Goal: Task Accomplishment & Management: Manage account settings

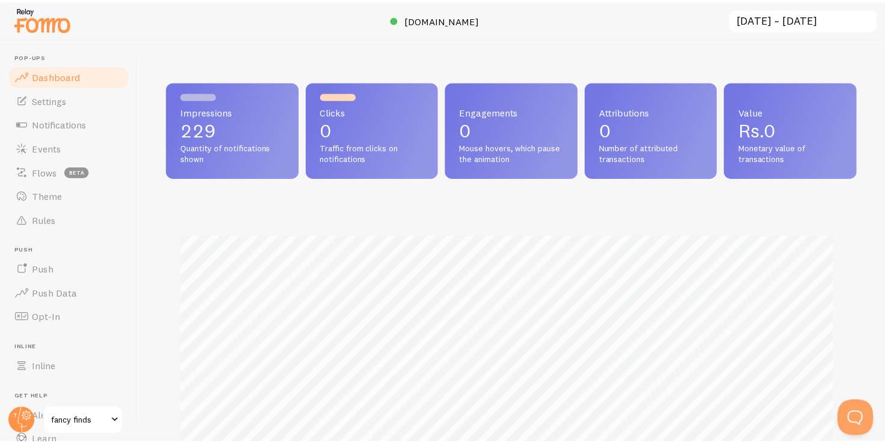
scroll to position [600183, 599819]
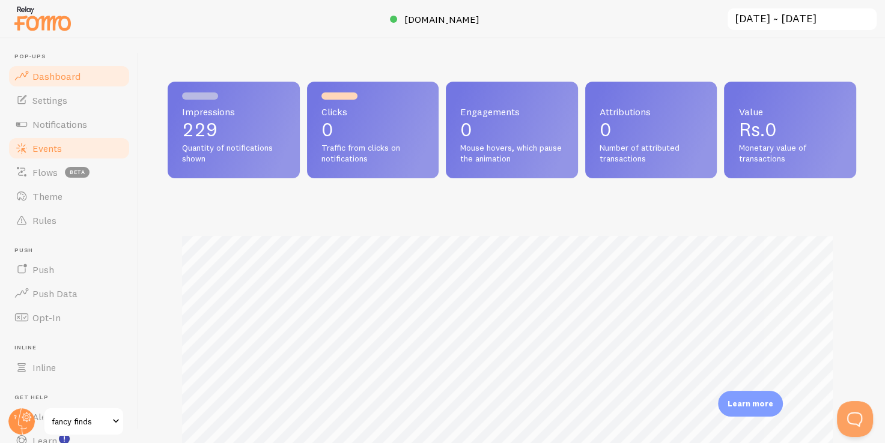
click at [68, 157] on link "Events" at bounding box center [69, 148] width 124 height 24
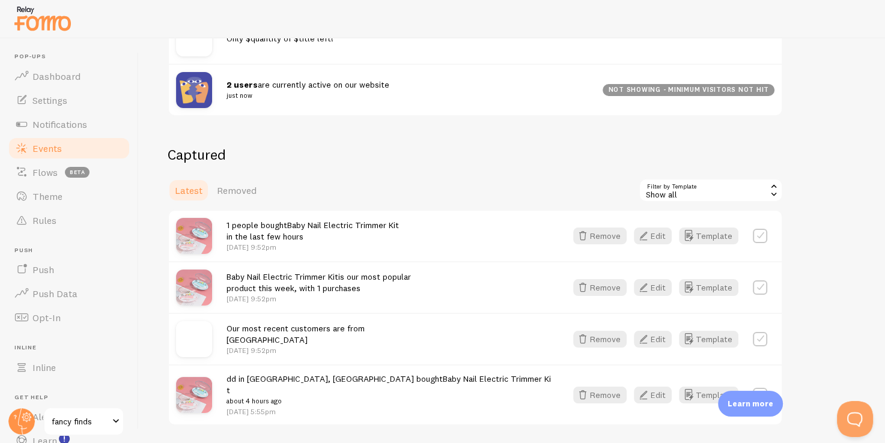
scroll to position [228, 0]
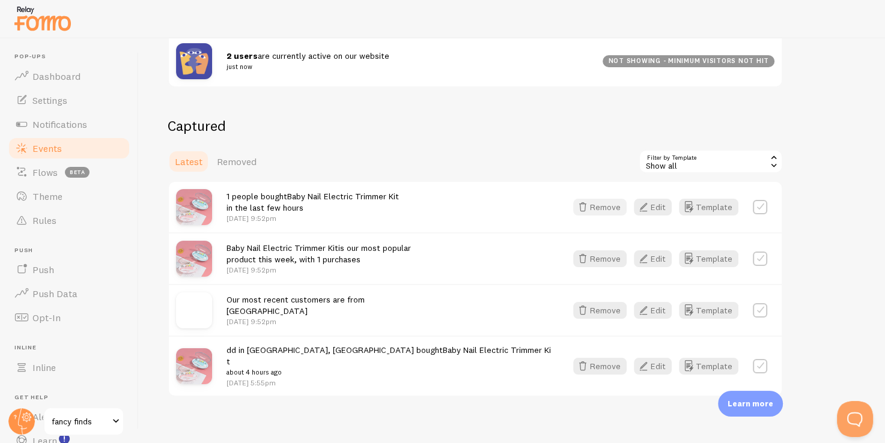
click at [620, 201] on button "Remove" at bounding box center [599, 207] width 53 height 17
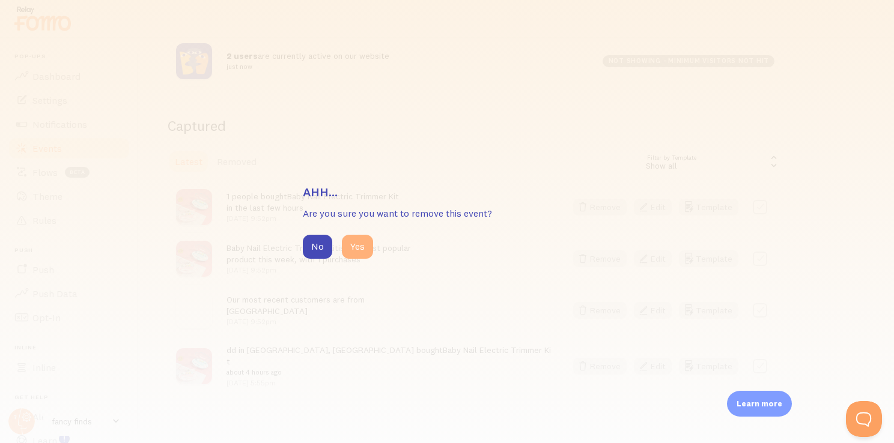
click at [355, 247] on button "Yes" at bounding box center [357, 247] width 31 height 24
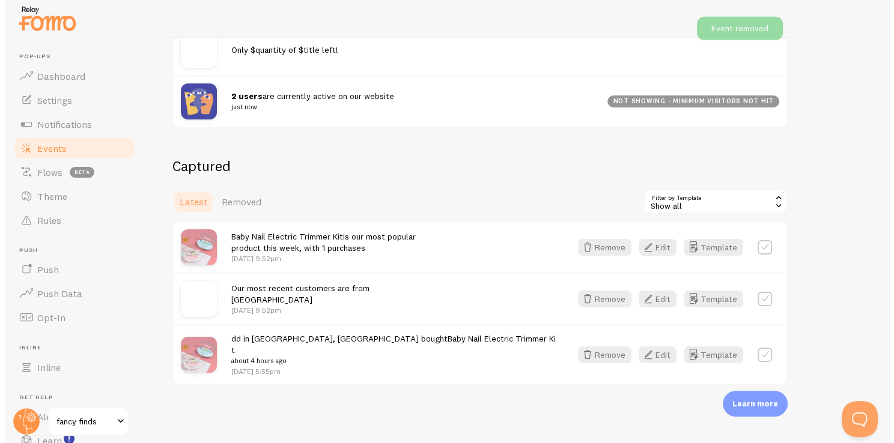
scroll to position [177, 0]
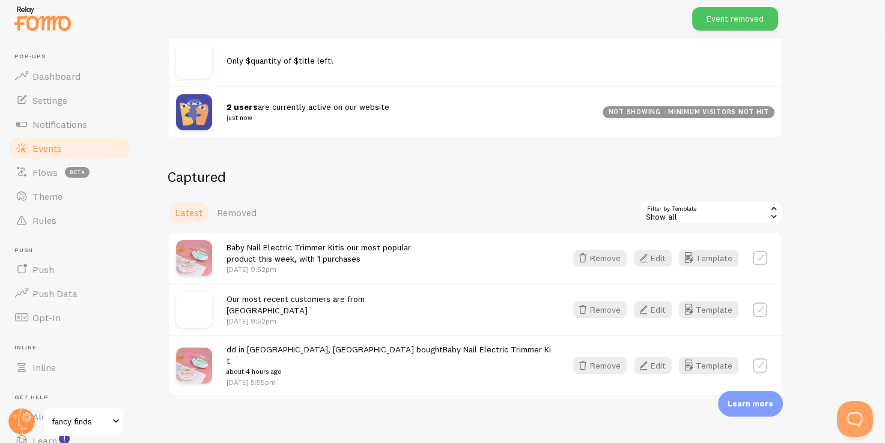
click at [600, 208] on div "Latest Removed Filter by Template all Show all Show all Shopify Inventory Aband…" at bounding box center [475, 213] width 615 height 24
click at [613, 253] on button "Remove" at bounding box center [599, 258] width 53 height 17
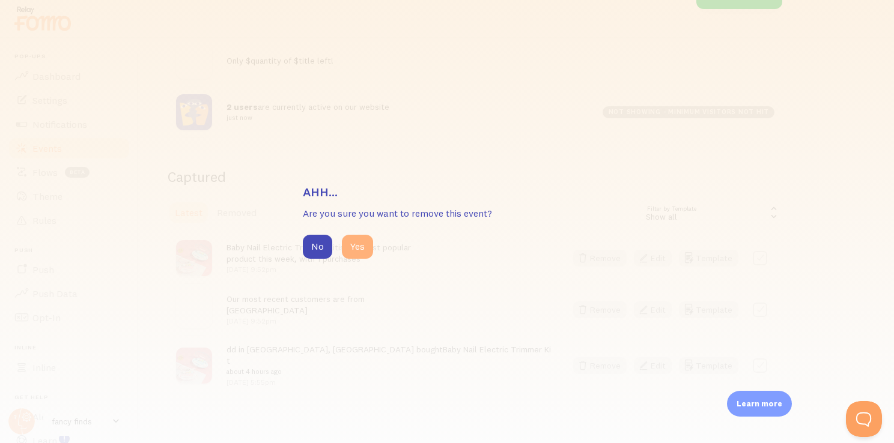
click at [342, 251] on button "Yes" at bounding box center [357, 247] width 31 height 24
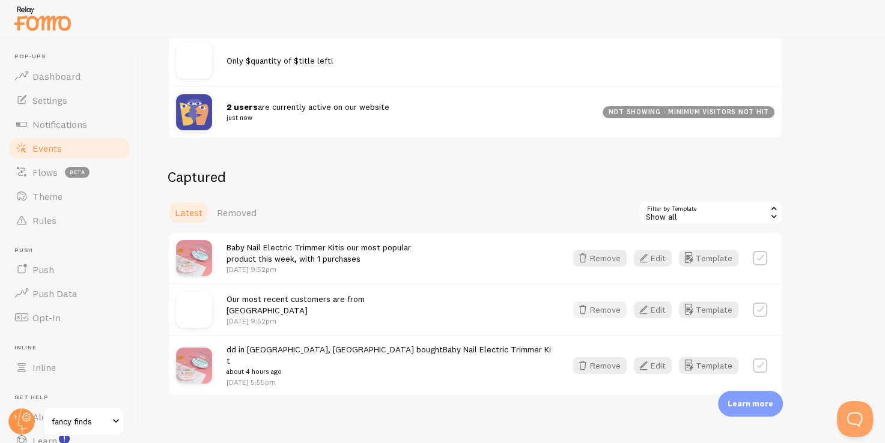
click at [608, 312] on button "Remove" at bounding box center [599, 309] width 53 height 17
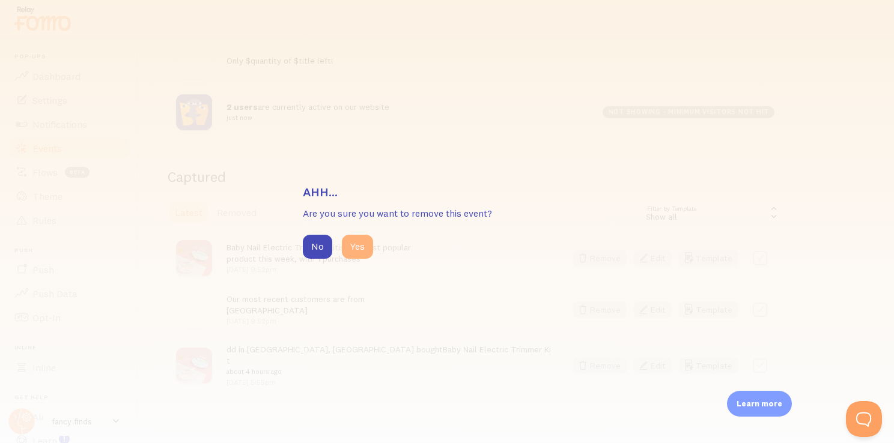
click at [348, 235] on button "Yes" at bounding box center [357, 247] width 31 height 24
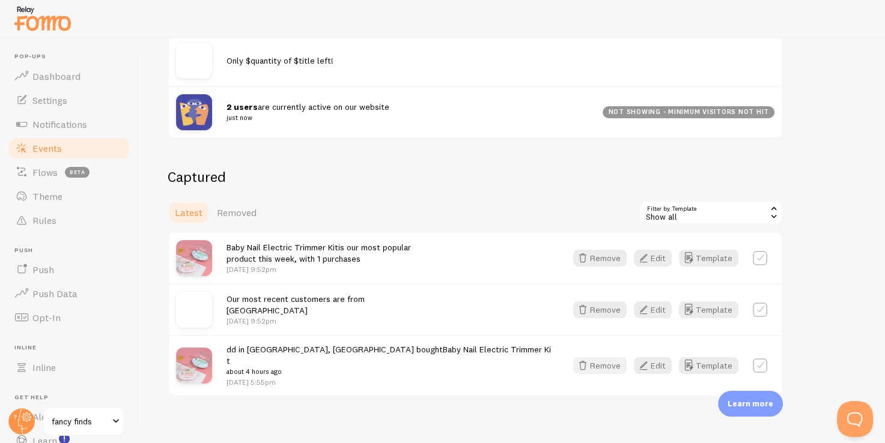
click at [584, 358] on icon "button" at bounding box center [582, 365] width 14 height 14
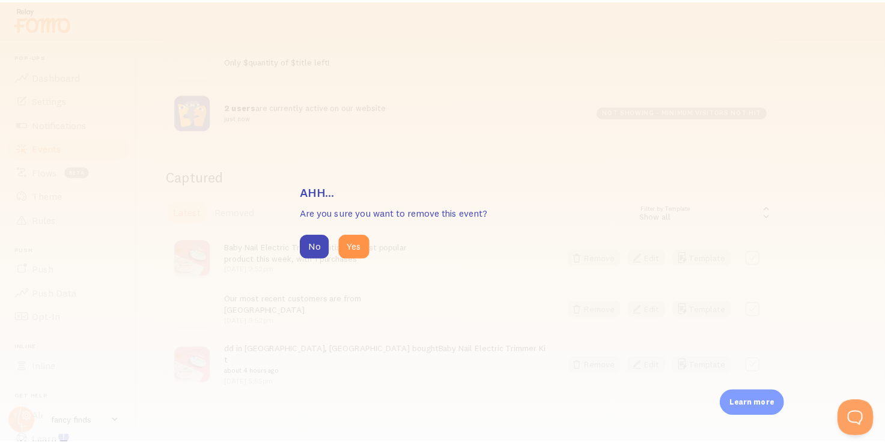
scroll to position [86, 0]
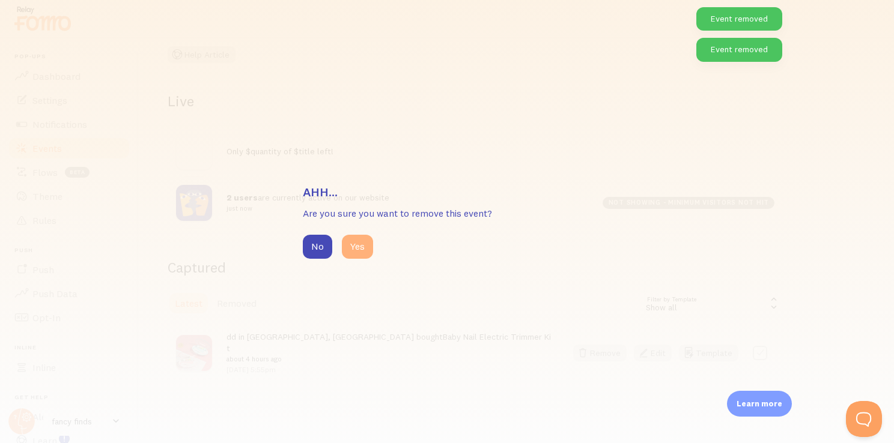
click at [354, 246] on button "Yes" at bounding box center [357, 247] width 31 height 24
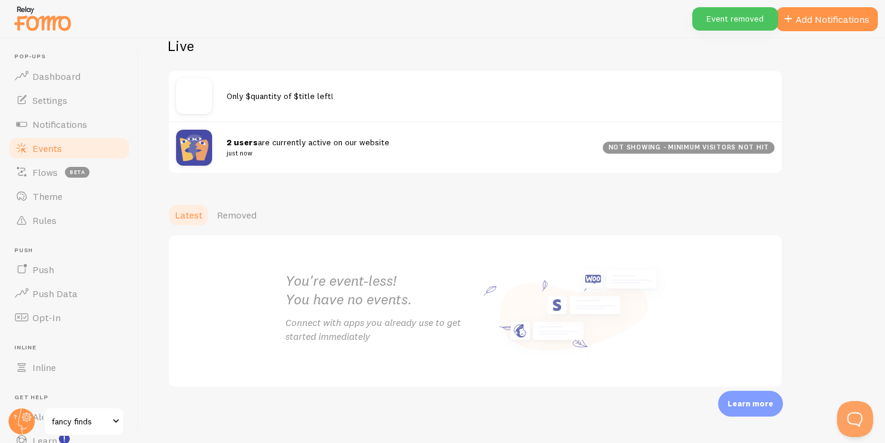
scroll to position [0, 0]
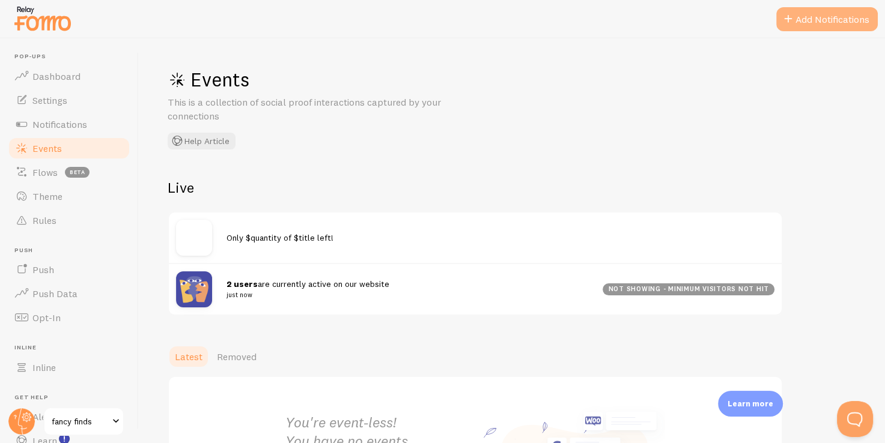
click at [819, 8] on button "Add Notifications" at bounding box center [826, 19] width 101 height 24
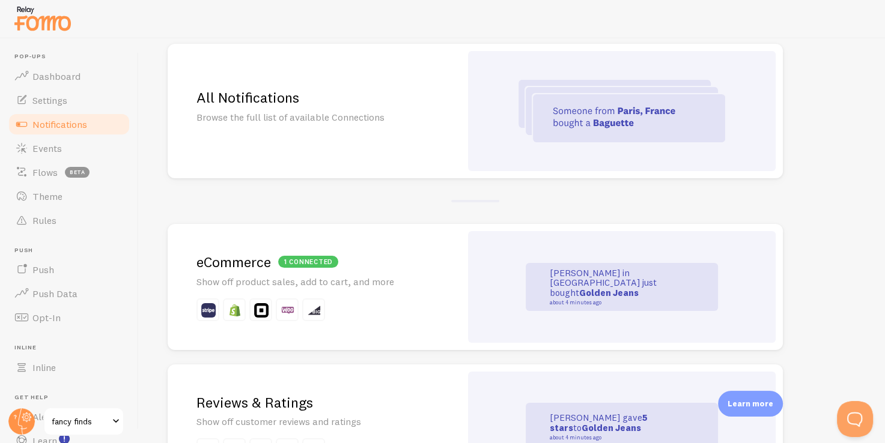
scroll to position [114, 0]
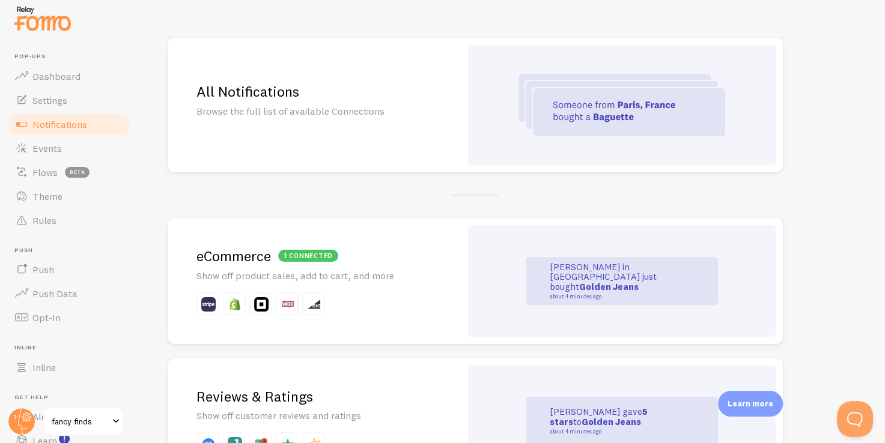
click at [612, 269] on p "[PERSON_NAME] in [GEOGRAPHIC_DATA] just bought Golden Jeans about 4 minutes ago" at bounding box center [609, 280] width 120 height 37
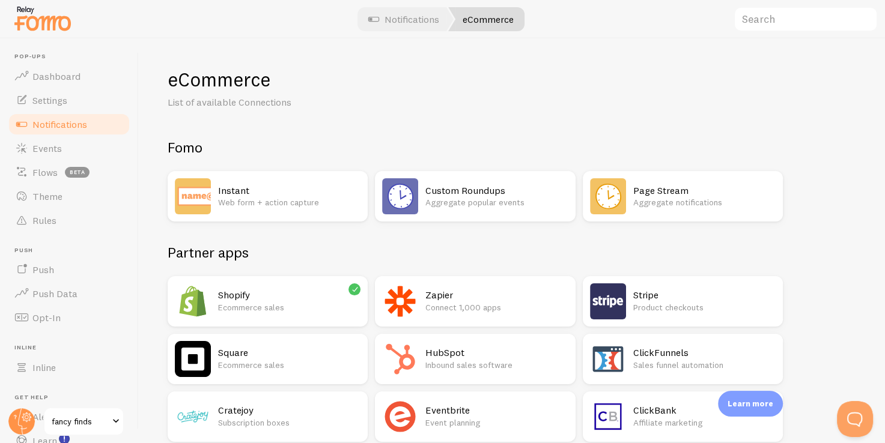
click at [351, 300] on h2 "Shopify" at bounding box center [289, 295] width 142 height 13
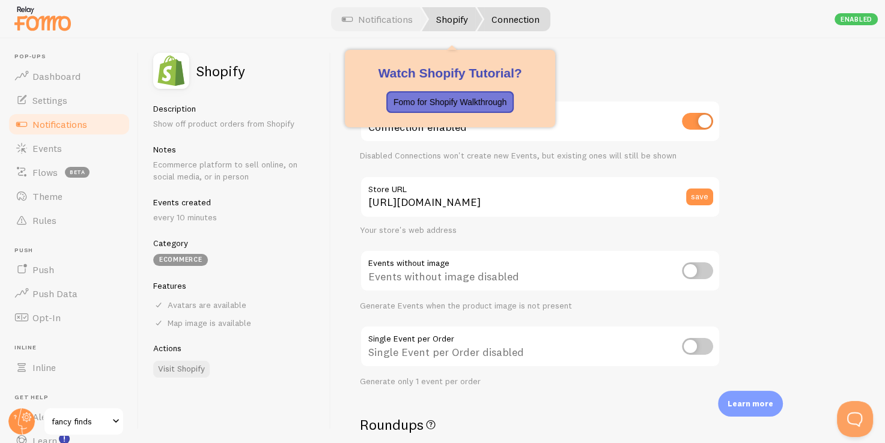
click at [447, 13] on link "Shopify" at bounding box center [452, 19] width 61 height 24
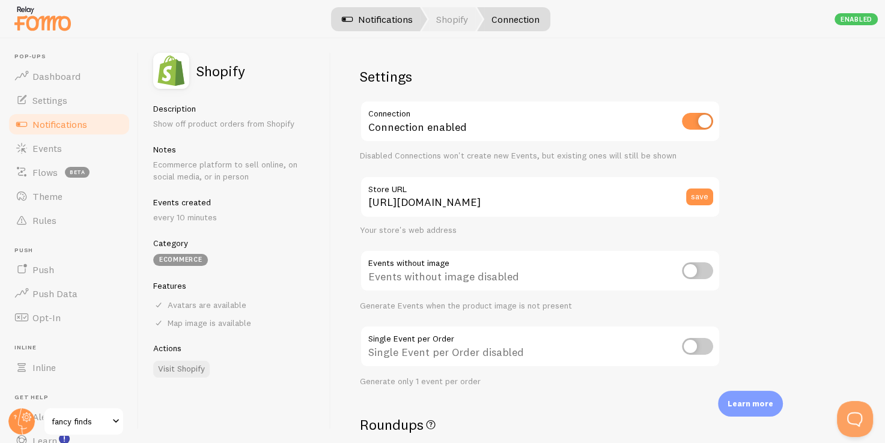
click at [399, 11] on link "Notifications" at bounding box center [377, 19] width 100 height 24
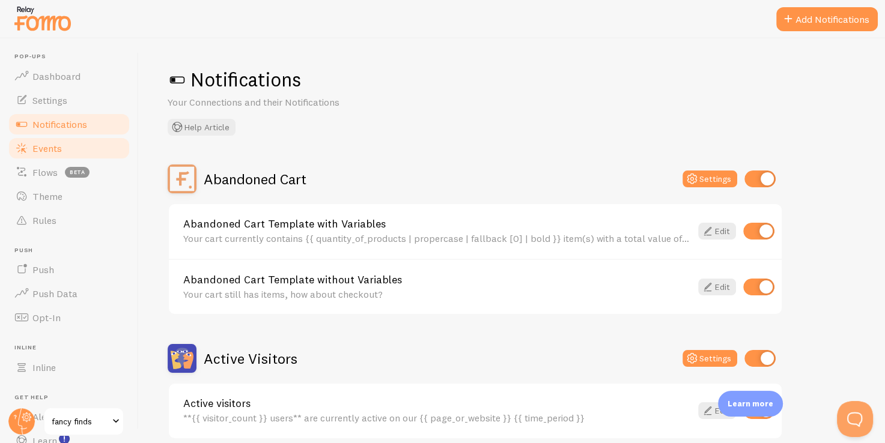
click at [100, 155] on link "Events" at bounding box center [69, 148] width 124 height 24
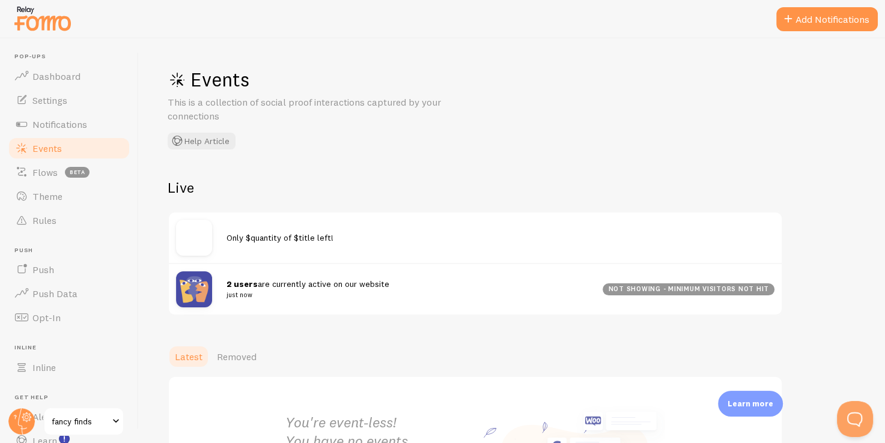
click at [268, 278] on div "2 users are currently active on our website just now" at bounding box center [414, 289] width 376 height 23
click at [393, 306] on div "2 users are currently active on our website just now not showing - minimum visi…" at bounding box center [475, 289] width 613 height 52
drag, startPoint x: 393, startPoint y: 306, endPoint x: 384, endPoint y: 310, distance: 9.1
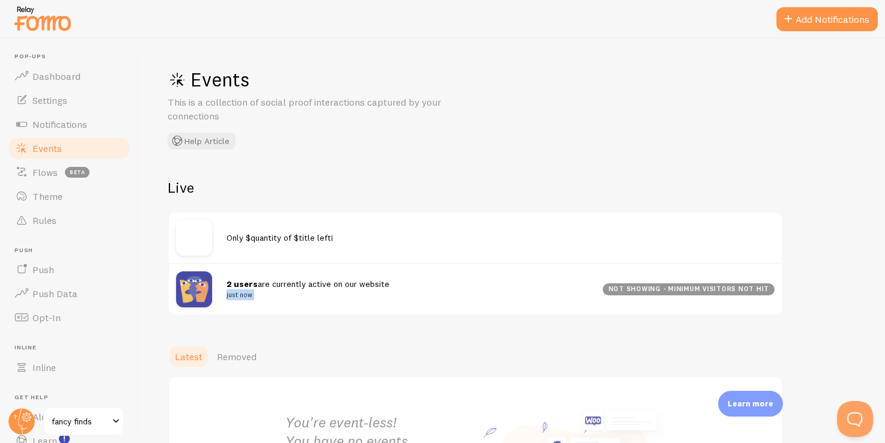
click at [384, 310] on div "2 users are currently active on our website just now not showing - minimum visi…" at bounding box center [475, 289] width 613 height 52
click at [183, 284] on img at bounding box center [194, 289] width 36 height 36
drag, startPoint x: 183, startPoint y: 284, endPoint x: 675, endPoint y: 293, distance: 491.9
click at [675, 293] on div "2 users are currently active on our website just now not showing - minimum visi…" at bounding box center [475, 289] width 613 height 52
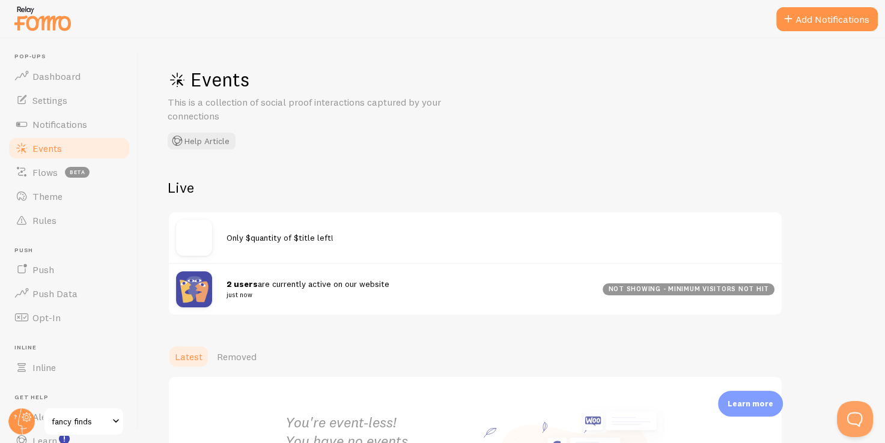
click at [675, 293] on div "not showing - minimum visitors not hit" at bounding box center [688, 289] width 172 height 12
drag, startPoint x: 675, startPoint y: 293, endPoint x: 394, endPoint y: 262, distance: 282.8
click at [394, 262] on div "Only $quantity of $title left! 2 users are currently active on our website just…" at bounding box center [475, 263] width 615 height 104
click at [394, 262] on div "Only $quantity of $title left!" at bounding box center [475, 238] width 613 height 50
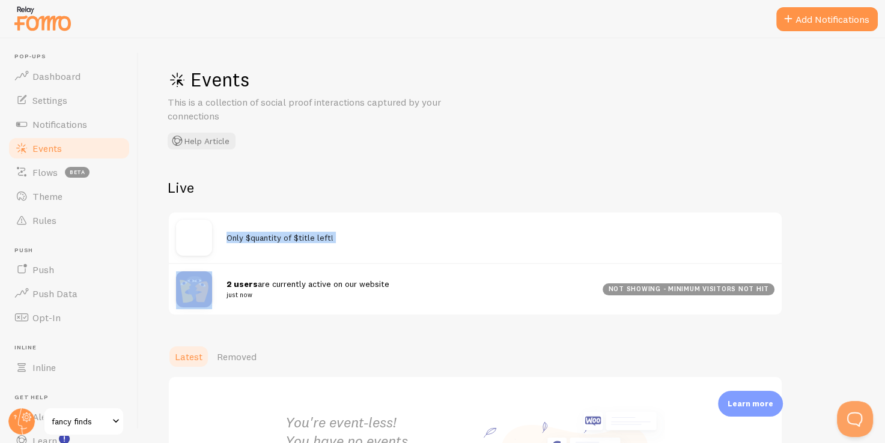
click at [394, 262] on div "Only $quantity of $title left!" at bounding box center [475, 238] width 613 height 50
drag, startPoint x: 394, startPoint y: 262, endPoint x: 339, endPoint y: 246, distance: 57.6
click at [339, 246] on div "Only $quantity of $title left!" at bounding box center [475, 238] width 613 height 50
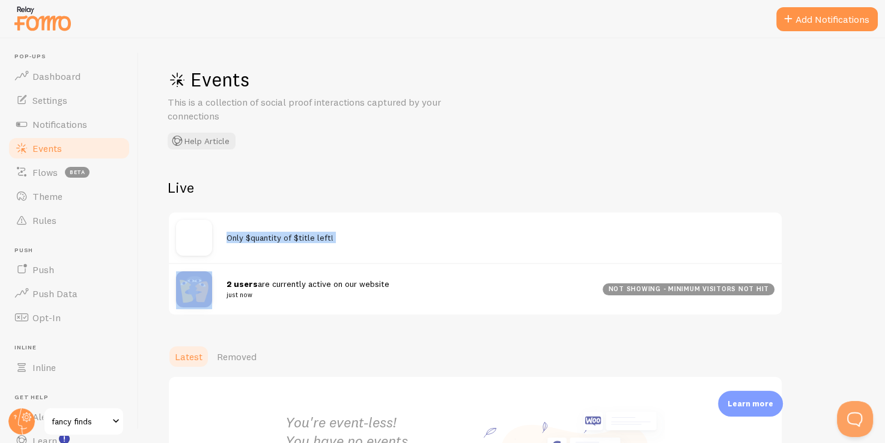
click at [339, 246] on div "Only $quantity of $title left!" at bounding box center [475, 238] width 613 height 50
drag, startPoint x: 339, startPoint y: 246, endPoint x: 363, endPoint y: 266, distance: 32.0
click at [363, 266] on div "Only $quantity of $title left! 2 users are currently active on our website just…" at bounding box center [475, 263] width 615 height 104
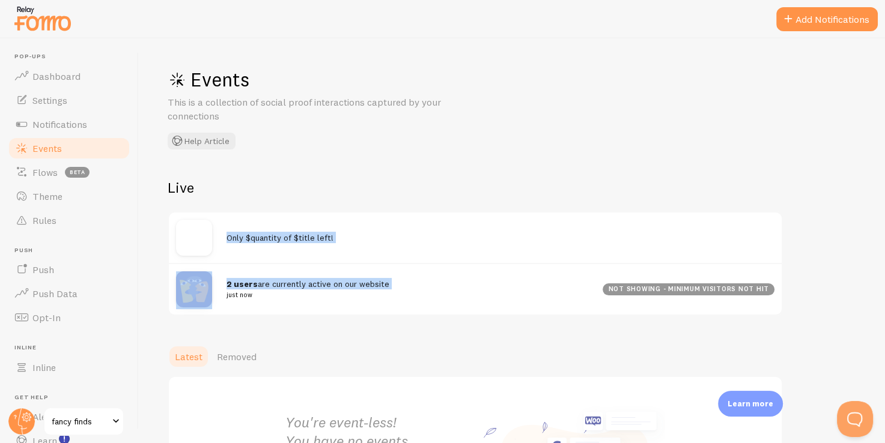
click at [512, 235] on div "Only $quantity of $title left!" at bounding box center [500, 237] width 548 height 11
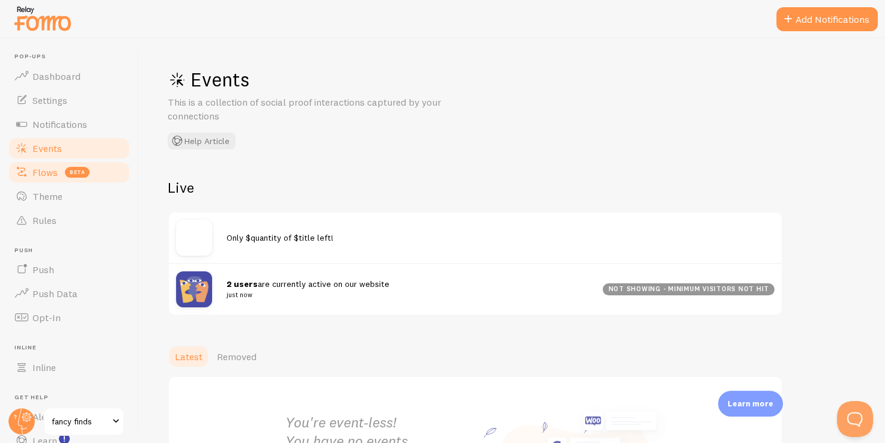
click at [75, 178] on link "Flows beta" at bounding box center [69, 172] width 124 height 24
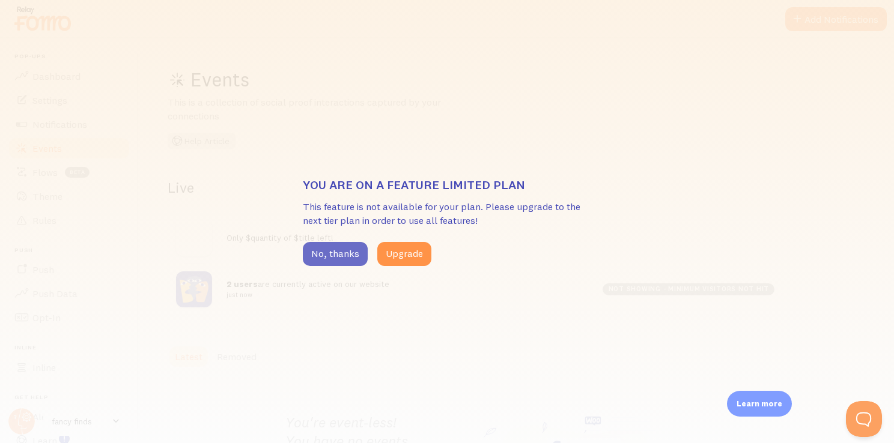
click at [318, 247] on button "No, thanks" at bounding box center [335, 254] width 65 height 24
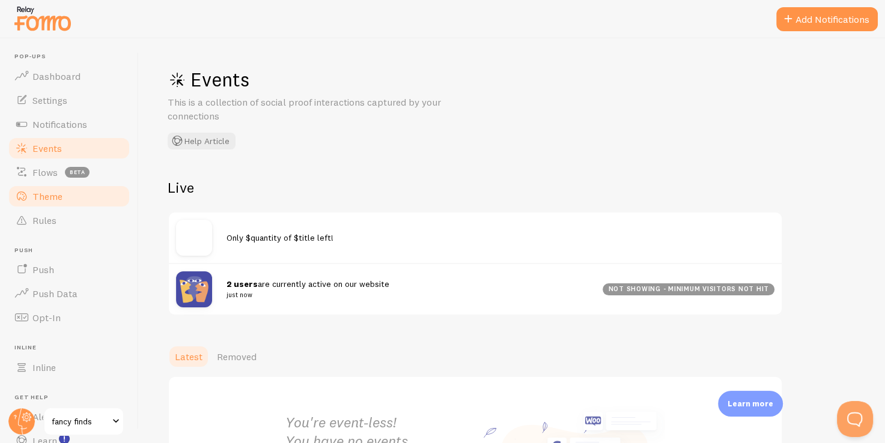
click at [71, 205] on link "Theme" at bounding box center [69, 196] width 124 height 24
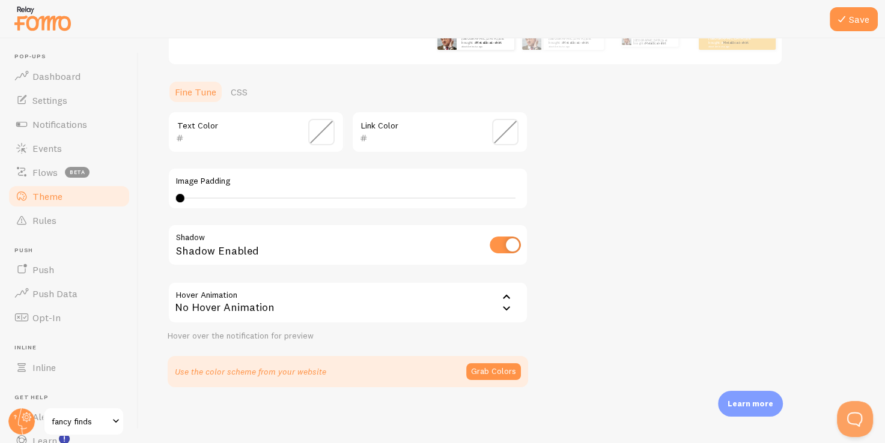
scroll to position [8, 0]
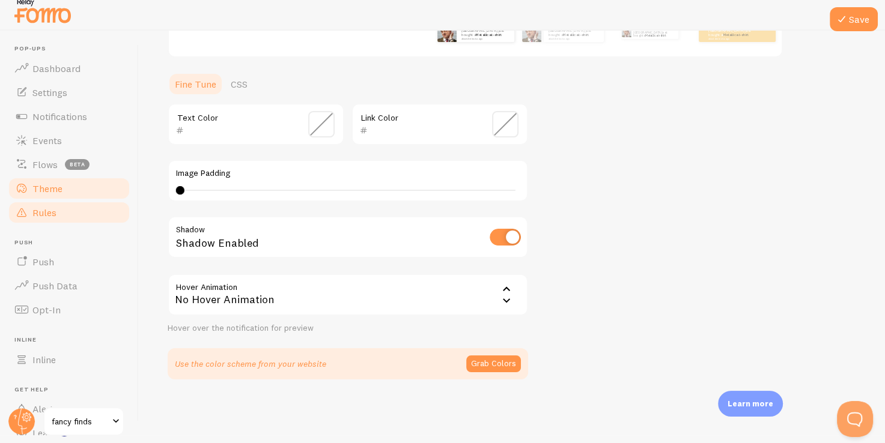
click at [53, 204] on link "Rules" at bounding box center [69, 213] width 124 height 24
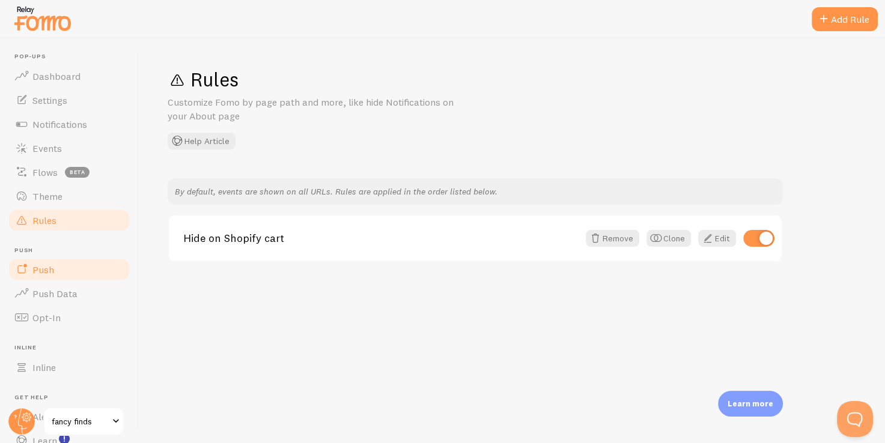
click at [65, 271] on link "Push" at bounding box center [69, 270] width 124 height 24
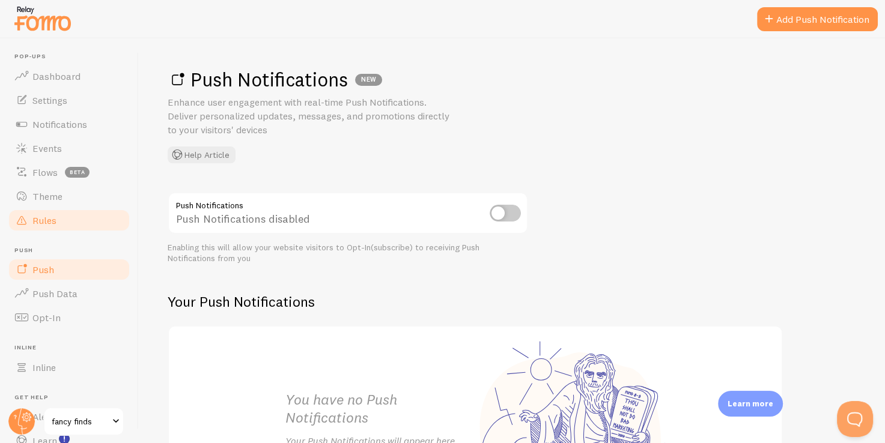
click at [65, 219] on link "Rules" at bounding box center [69, 220] width 124 height 24
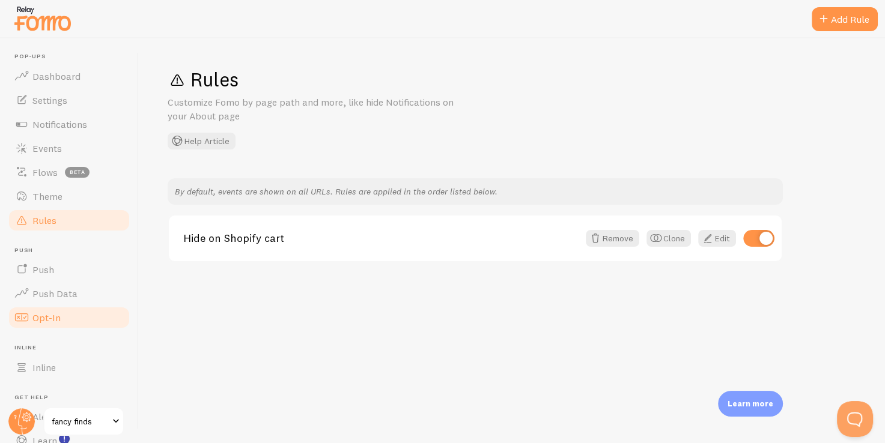
click at [65, 310] on link "Opt-In" at bounding box center [69, 318] width 124 height 24
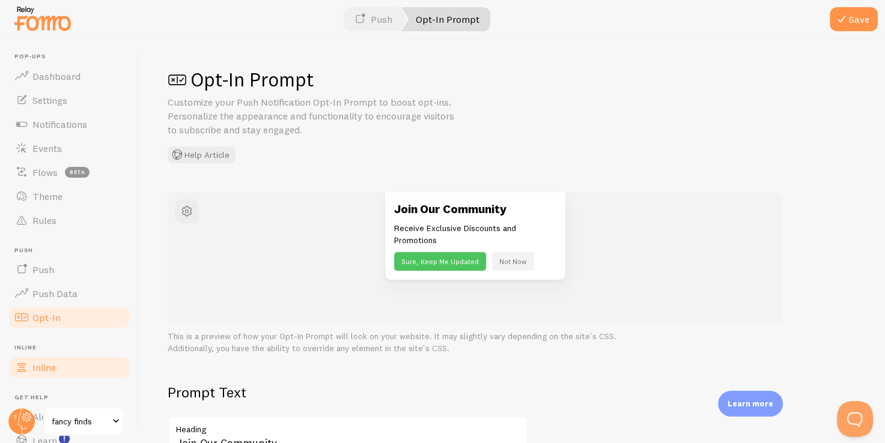
click at [64, 378] on link "Inline" at bounding box center [69, 367] width 124 height 24
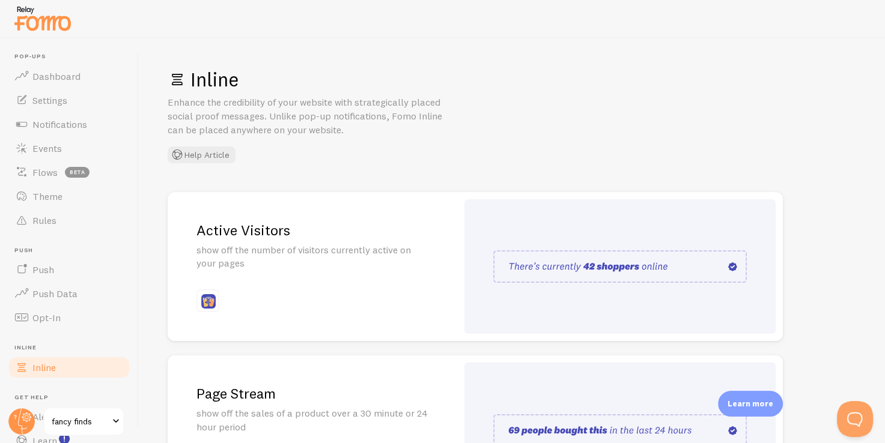
click at [458, 291] on link "Active Visitors show off the number of visitors currently active on your pages" at bounding box center [475, 267] width 615 height 150
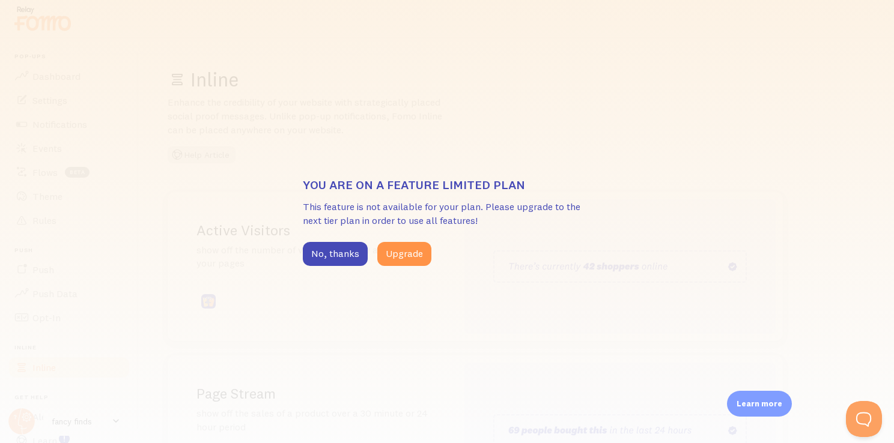
click at [522, 265] on div "No, thanks Upgrade" at bounding box center [447, 254] width 288 height 24
click at [340, 244] on button "No, thanks" at bounding box center [335, 254] width 65 height 24
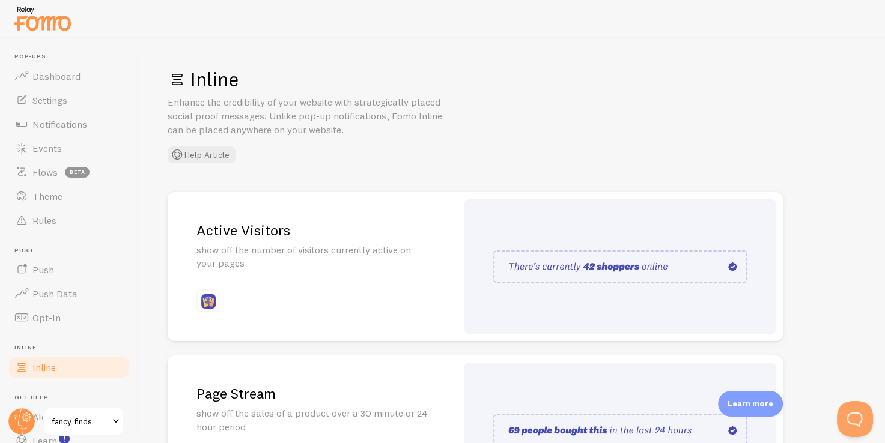
click at [400, 266] on p "show off the number of visitors currently active on your pages" at bounding box center [312, 257] width 232 height 28
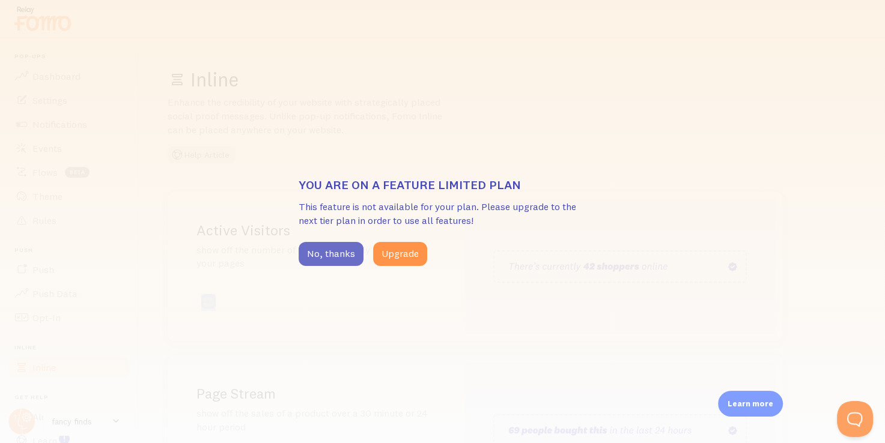
click at [332, 259] on button "No, thanks" at bounding box center [330, 254] width 65 height 24
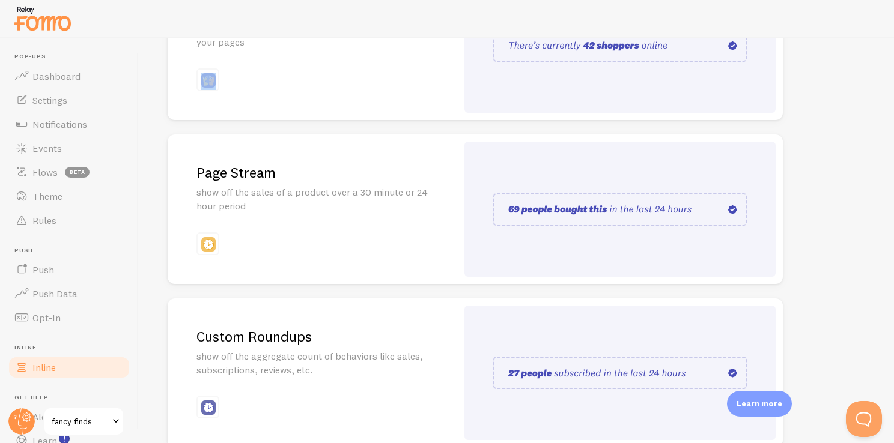
scroll to position [283, 0]
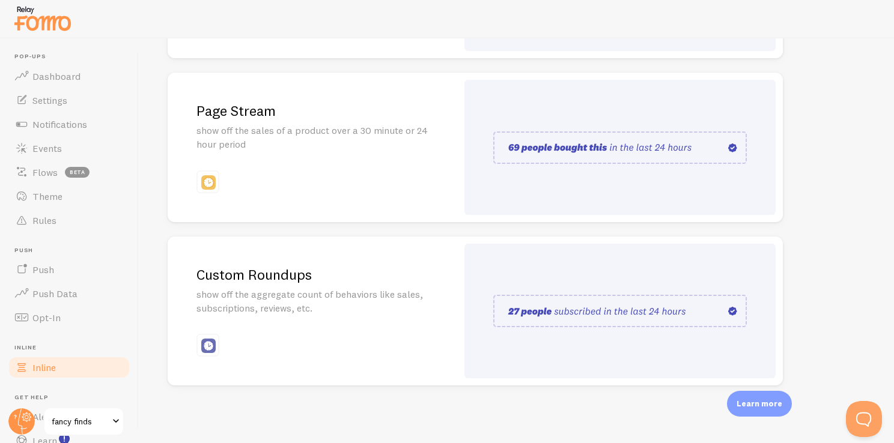
click at [339, 285] on div "Custom Roundups show off the aggregate count of behaviors like sales, subscript…" at bounding box center [312, 312] width 289 height 150
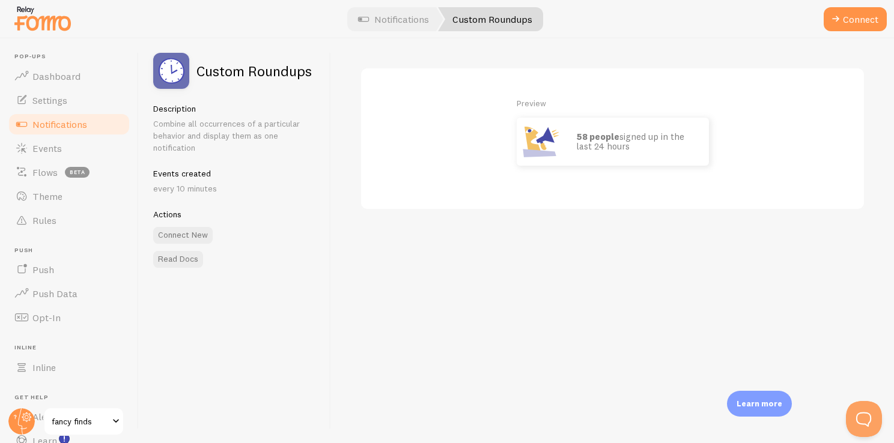
click at [585, 148] on p "58 people signed up in the last 24 hours" at bounding box center [636, 142] width 120 height 20
click at [588, 134] on strong "58 people" at bounding box center [597, 136] width 43 height 11
drag, startPoint x: 650, startPoint y: 149, endPoint x: 569, endPoint y: 127, distance: 83.5
click at [569, 127] on div "58 people signed up in the last 24 hours" at bounding box center [636, 142] width 144 height 48
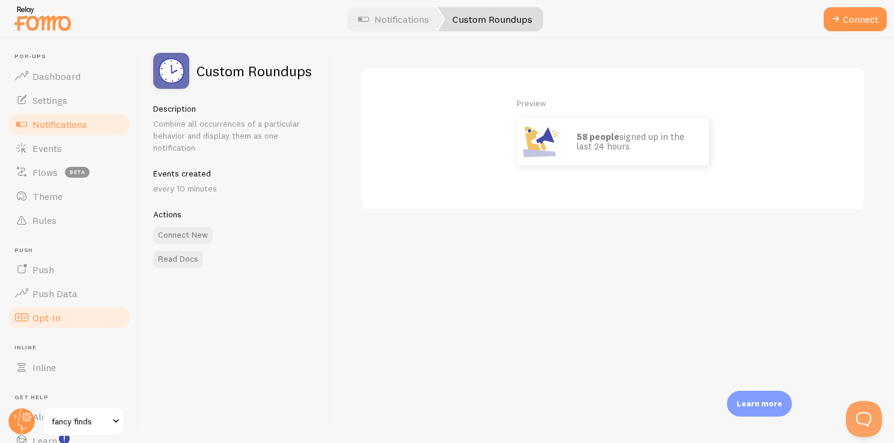
click at [23, 306] on link "Opt-In" at bounding box center [69, 318] width 124 height 24
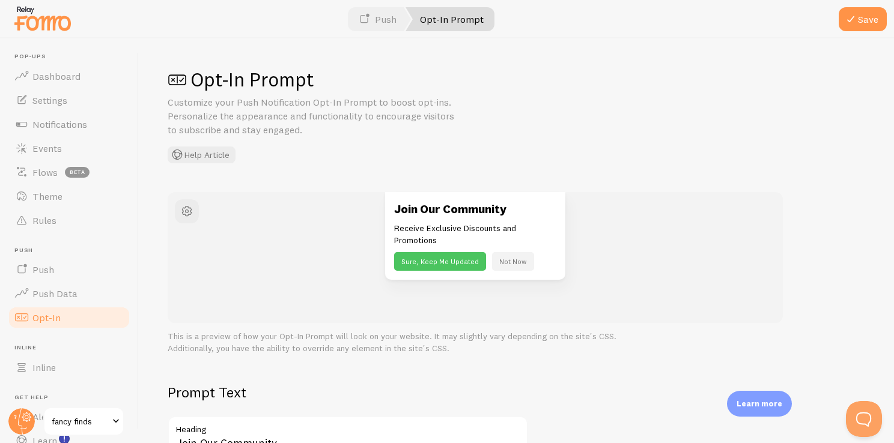
scroll to position [77, 0]
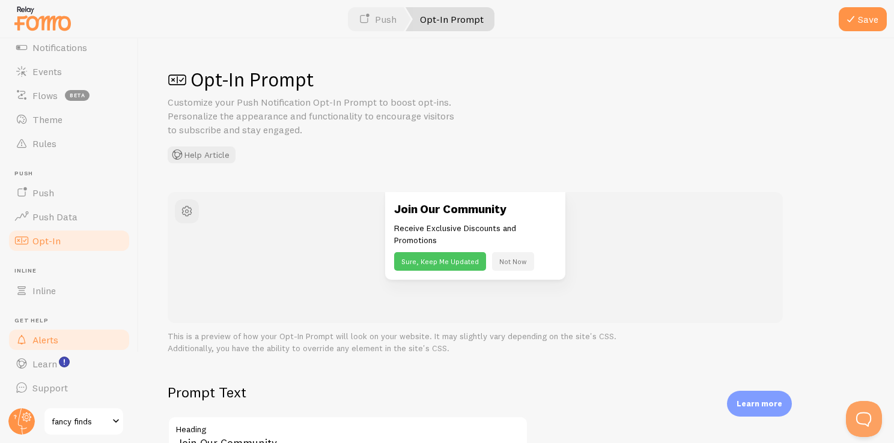
click at [73, 336] on link "Alerts" at bounding box center [69, 340] width 124 height 24
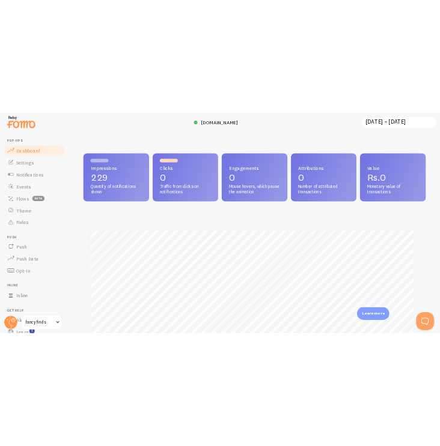
scroll to position [228, 0]
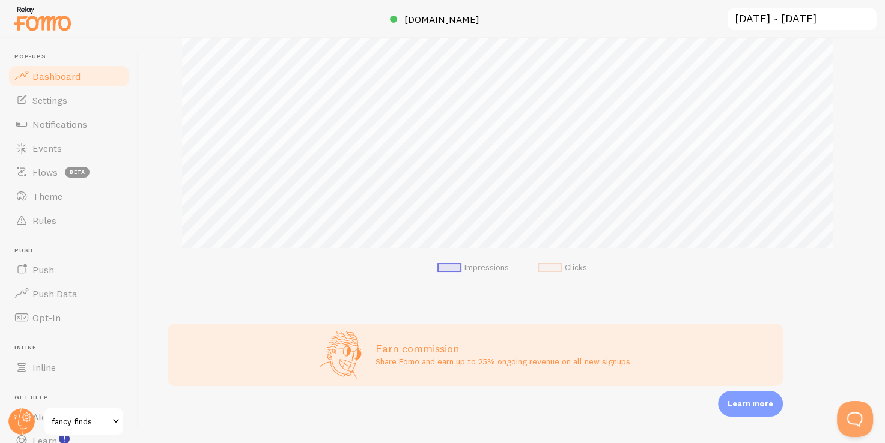
click at [94, 424] on span "fancy finds" at bounding box center [80, 421] width 57 height 14
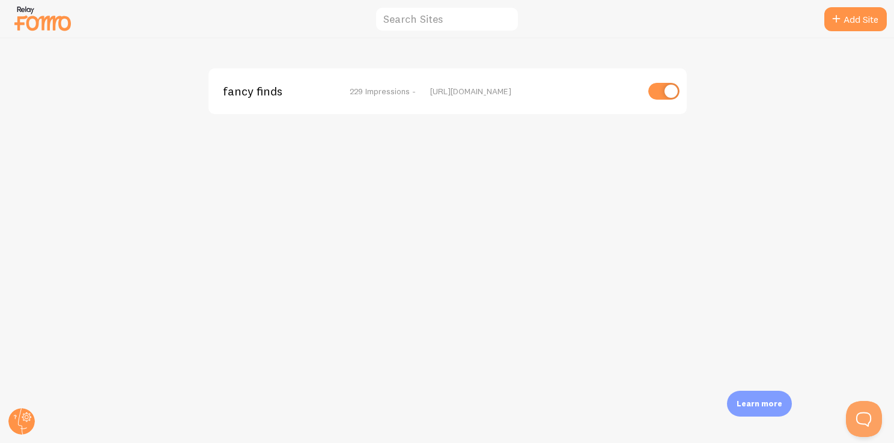
click at [658, 92] on input "checkbox" at bounding box center [663, 91] width 31 height 17
checkbox input "false"
